Goal: Go to known website: Access a specific website the user already knows

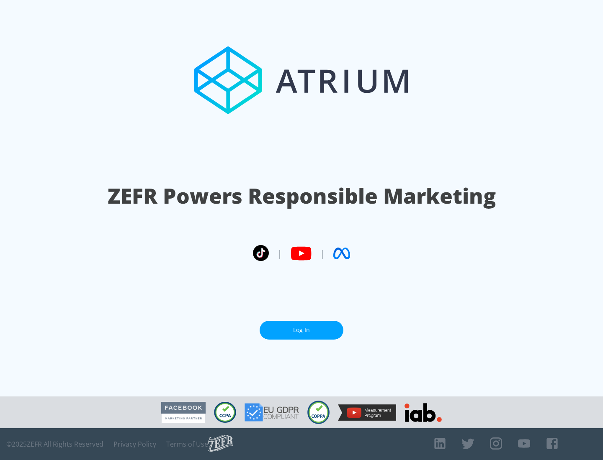
click at [301, 327] on link "Log In" at bounding box center [301, 330] width 84 height 19
